Goal: Information Seeking & Learning: Find specific fact

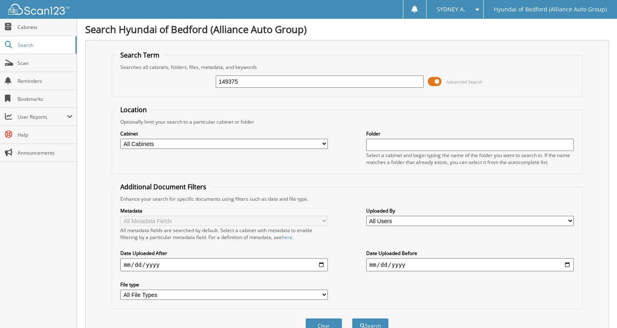
click at [261, 82] on input "149375" at bounding box center [320, 81] width 208 height 12
paste input "066"
type input "149066"
click at [352, 318] on button "Search" at bounding box center [370, 325] width 37 height 15
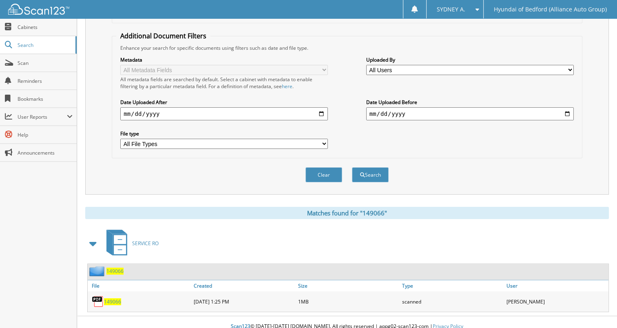
click at [119, 298] on span "149066" at bounding box center [112, 301] width 17 height 7
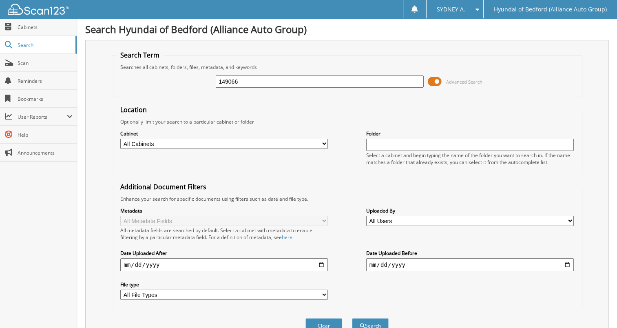
click at [267, 79] on input "149066" at bounding box center [320, 81] width 208 height 12
paste input "721"
type input "149721"
click at [352, 318] on button "Search" at bounding box center [370, 325] width 37 height 15
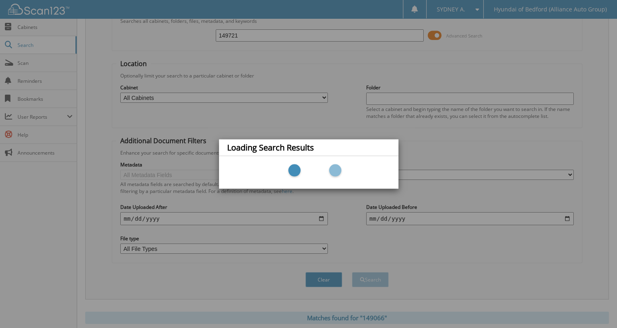
scroll to position [151, 0]
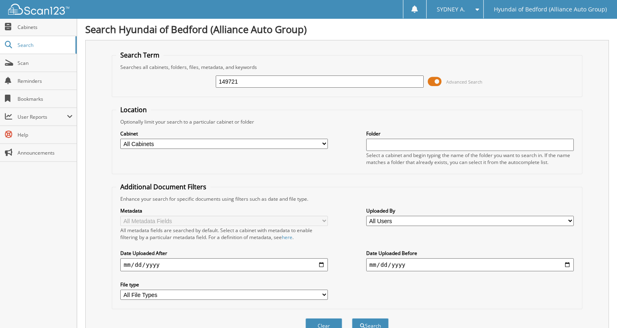
type input "149721"
click at [352, 318] on button "Search" at bounding box center [370, 325] width 37 height 15
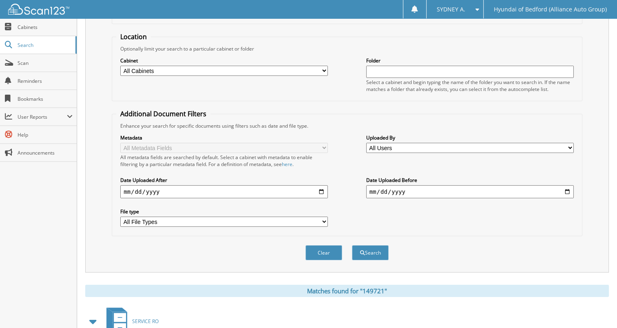
scroll to position [151, 0]
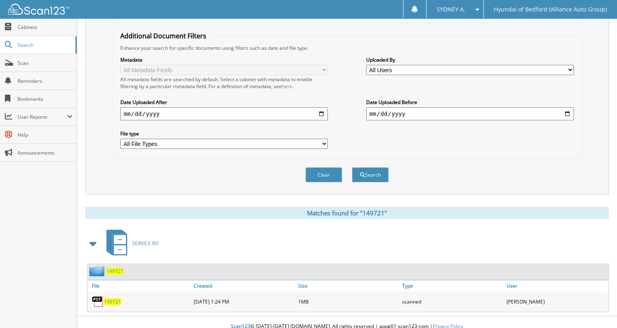
click at [119, 296] on div "149721" at bounding box center [140, 301] width 104 height 16
click at [113, 298] on span "149721" at bounding box center [112, 301] width 17 height 7
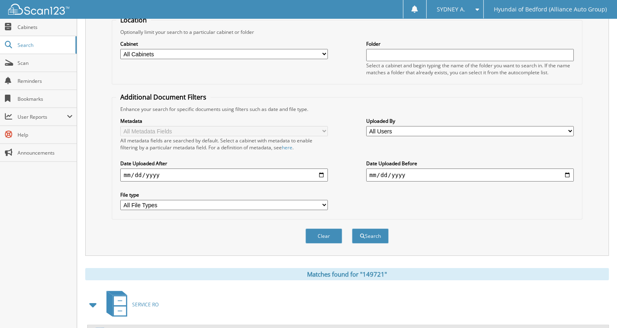
scroll to position [0, 0]
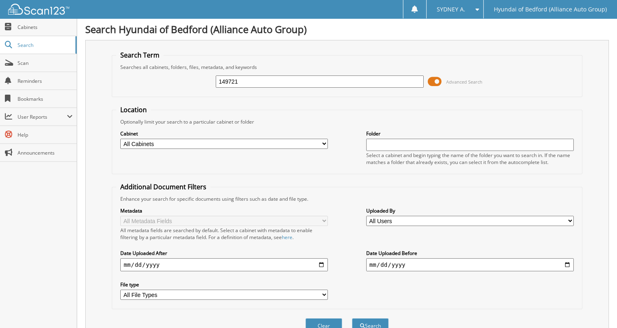
click at [325, 71] on div "149721 Advanced Search" at bounding box center [347, 82] width 462 height 22
click at [325, 78] on input "149721" at bounding box center [320, 81] width 208 height 12
paste input "367"
type input "149367"
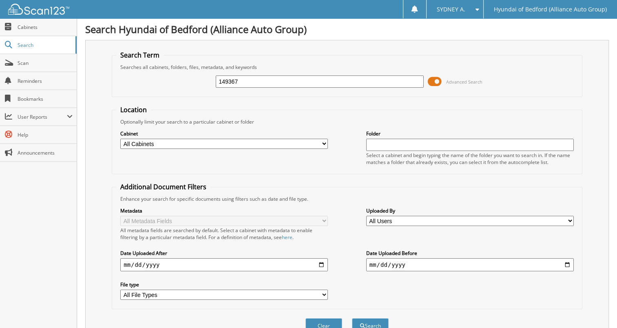
click at [352, 318] on button "Search" at bounding box center [370, 325] width 37 height 15
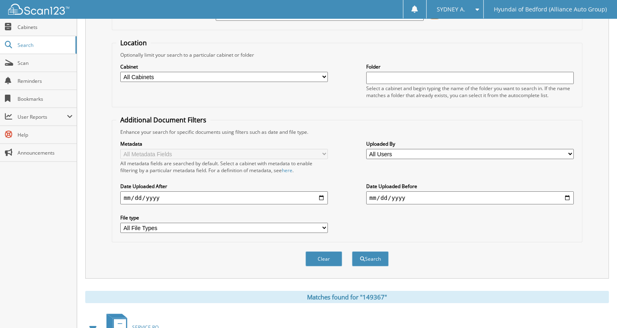
scroll to position [151, 0]
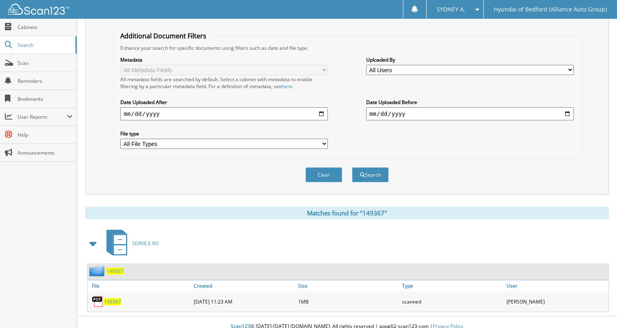
click at [113, 298] on span "149367" at bounding box center [112, 301] width 17 height 7
